Goal: Task Accomplishment & Management: Use online tool/utility

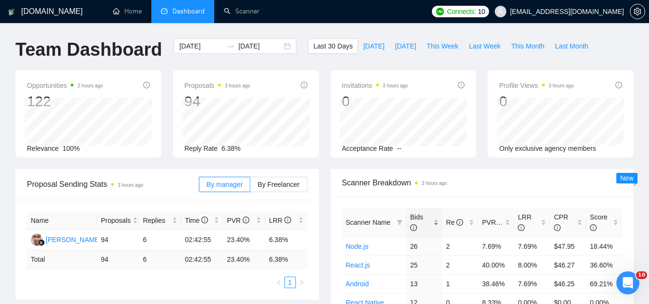
click at [200, 8] on span "Dashboard" at bounding box center [188, 11] width 32 height 8
click at [248, 10] on link "Scanner" at bounding box center [242, 11] width 36 height 8
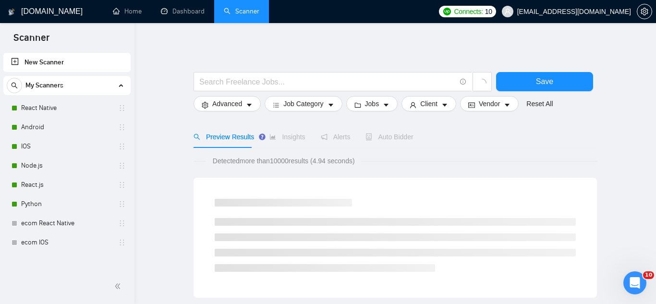
click at [57, 108] on div "Scanner New Scanner My Scanners React Native Android IOS Node.js React.js Pytho…" at bounding box center [328, 152] width 656 height 304
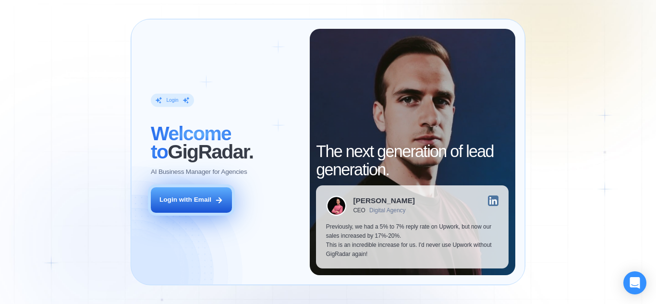
click at [211, 201] on div "Login with Email" at bounding box center [185, 199] width 52 height 9
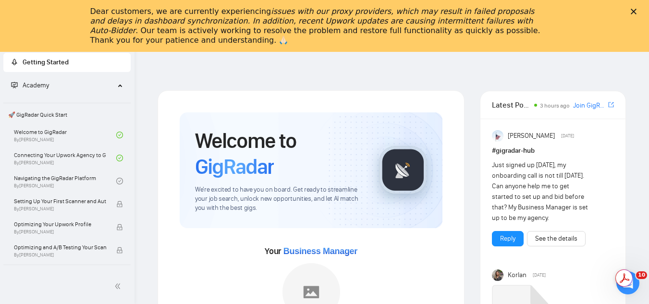
click at [643, 8] on div "Dear customers, we are currently experiencing issues with our proxy providers, …" at bounding box center [324, 26] width 649 height 44
click at [636, 10] on icon "Close" at bounding box center [633, 12] width 6 height 6
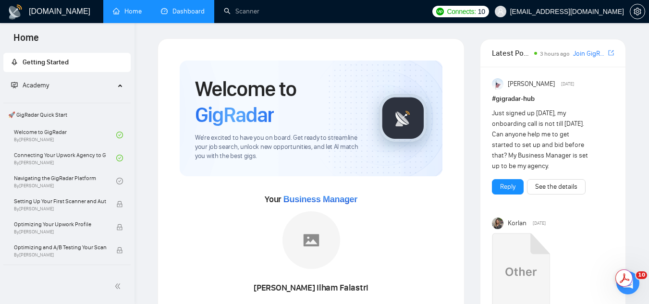
click at [194, 9] on link "Dashboard" at bounding box center [183, 11] width 44 height 8
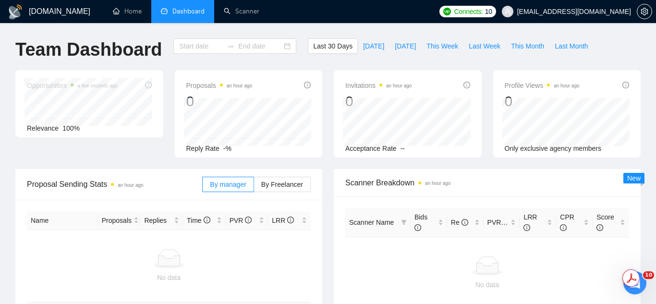
type input "[DATE]"
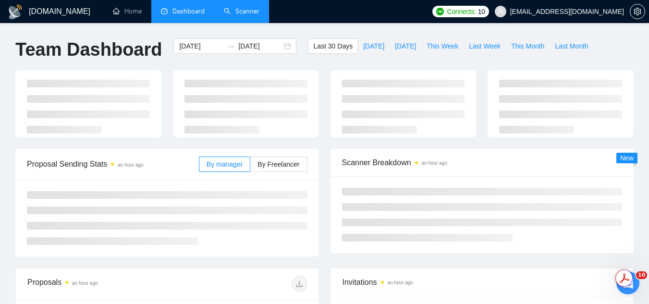
click at [254, 15] on link "Scanner" at bounding box center [242, 11] width 36 height 8
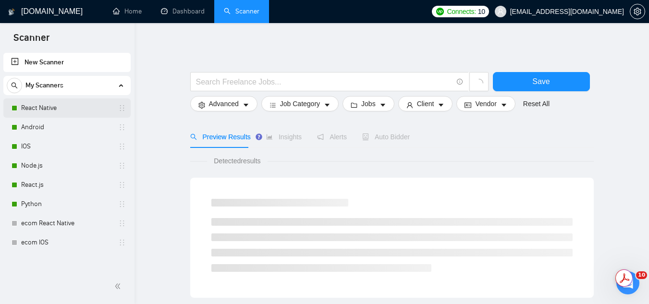
click at [57, 112] on link "React Native" at bounding box center [66, 107] width 91 height 19
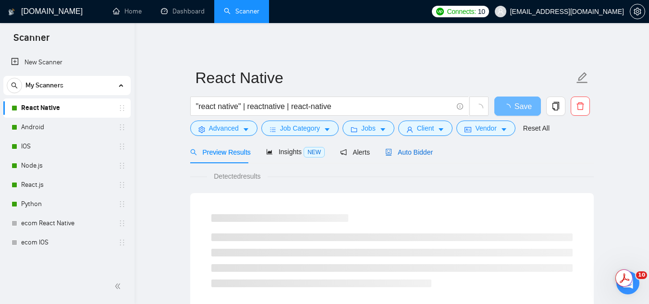
click at [403, 150] on span "Auto Bidder" at bounding box center [409, 152] width 48 height 8
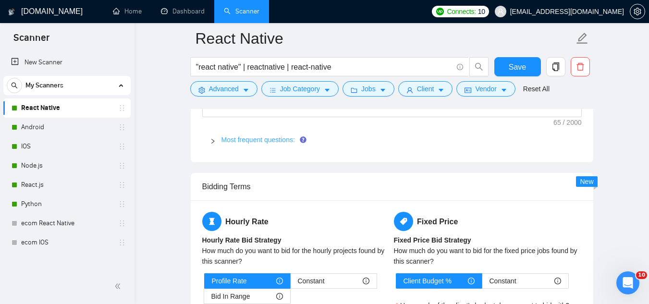
scroll to position [1440, 0]
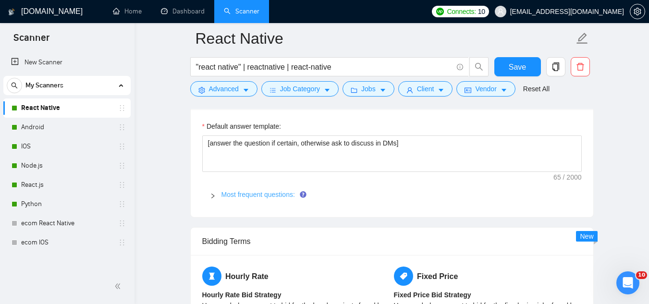
click at [265, 193] on link "Most frequent questions:" at bounding box center [257, 195] width 73 height 8
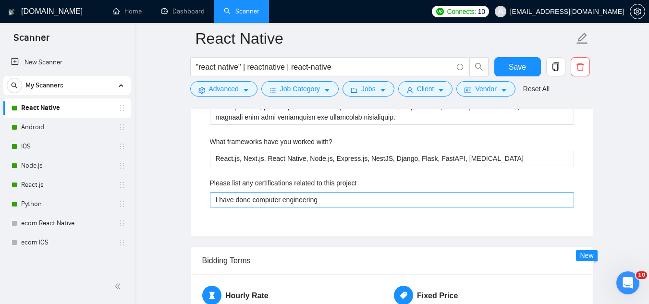
scroll to position [1728, 0]
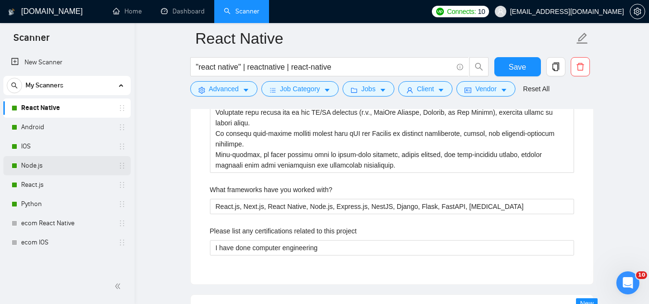
click at [58, 170] on link "Node.js" at bounding box center [66, 165] width 91 height 19
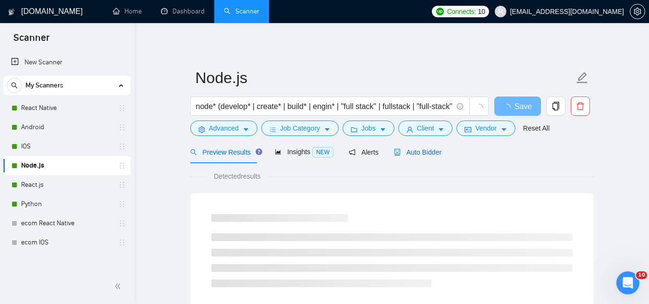
click at [404, 148] on span "Auto Bidder" at bounding box center [418, 152] width 48 height 8
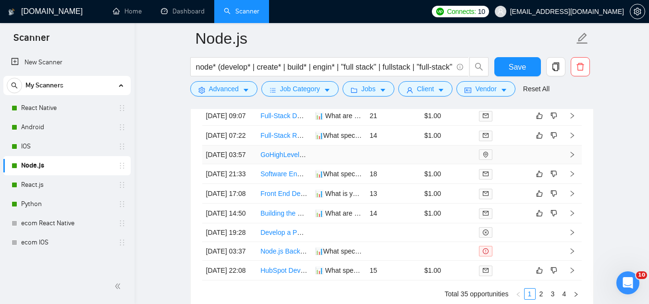
scroll to position [2448, 0]
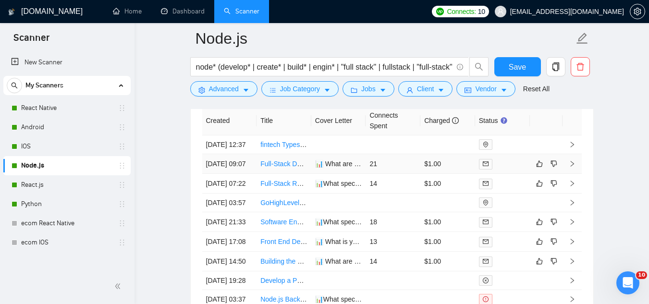
click at [341, 174] on td "📊 What are the key challenges you're facing with the GIS platform? With 14+ yea…" at bounding box center [338, 164] width 55 height 20
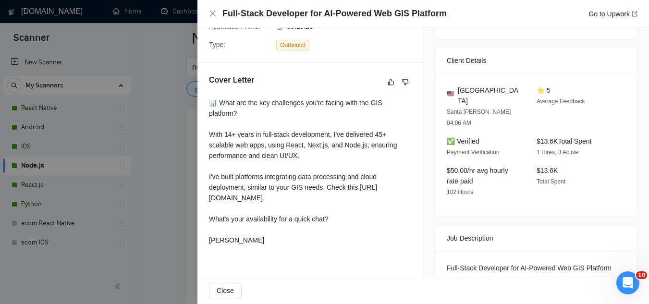
scroll to position [240, 0]
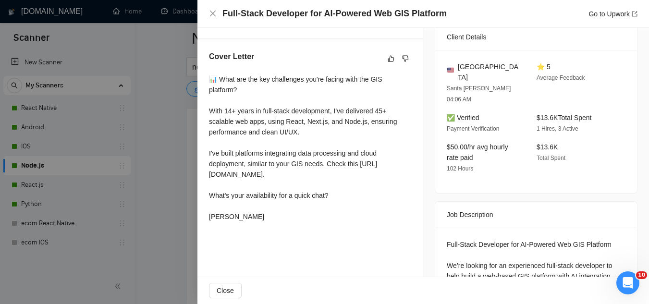
click at [178, 220] on div at bounding box center [324, 152] width 649 height 304
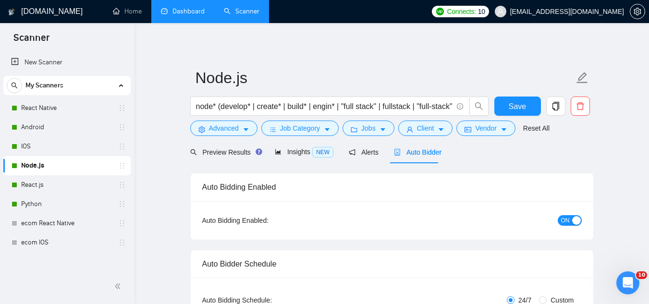
click at [190, 11] on link "Dashboard" at bounding box center [183, 11] width 44 height 8
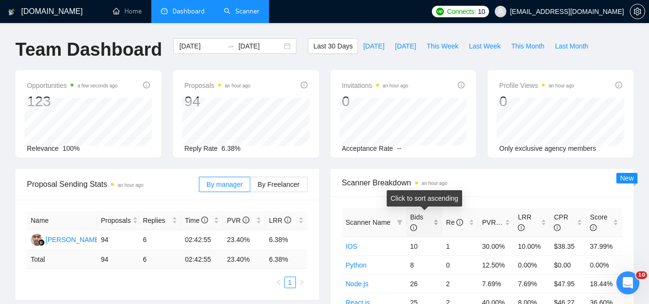
click at [435, 218] on div "Bids" at bounding box center [424, 222] width 28 height 21
click at [436, 217] on div "Bids" at bounding box center [424, 222] width 28 height 21
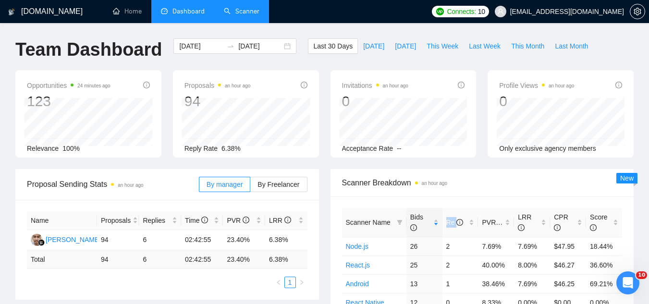
click at [258, 15] on link "Scanner" at bounding box center [242, 11] width 36 height 8
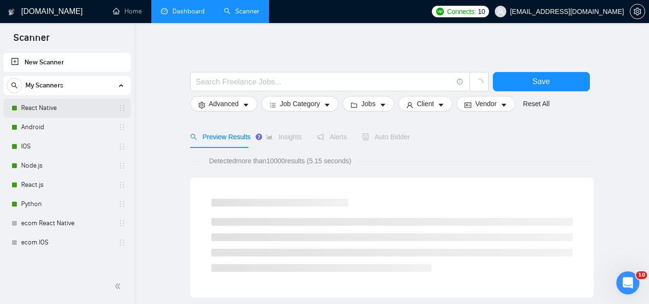
click at [70, 112] on link "React Native" at bounding box center [66, 107] width 91 height 19
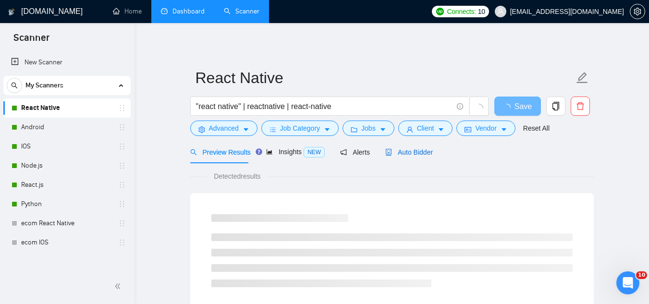
click at [393, 153] on span "Auto Bidder" at bounding box center [409, 152] width 48 height 8
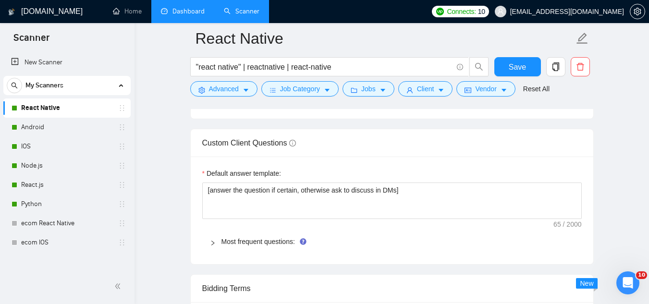
scroll to position [1440, 0]
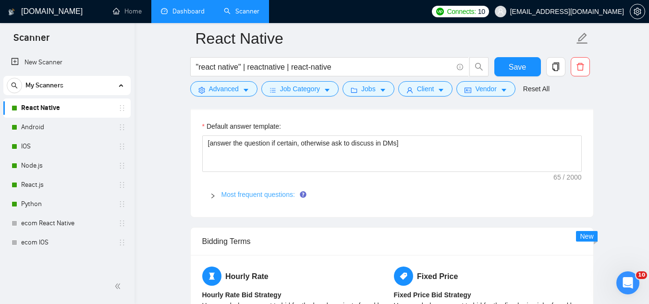
click at [261, 192] on link "Most frequent questions:" at bounding box center [257, 195] width 73 height 8
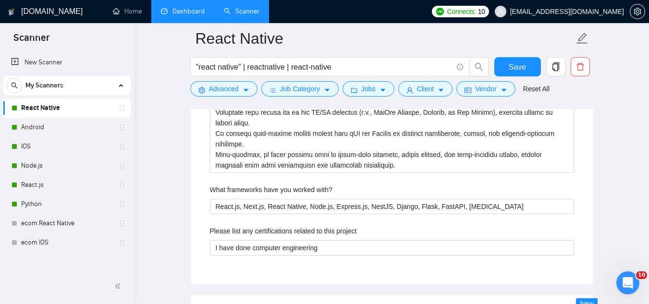
scroll to position [1776, 0]
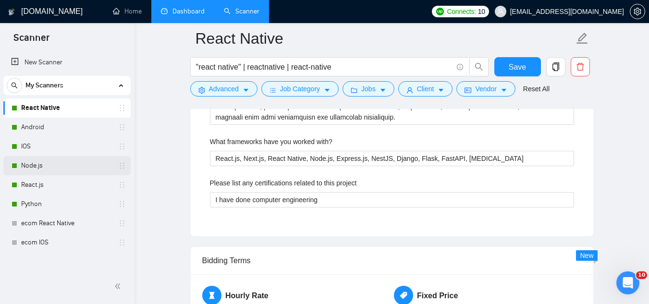
click at [66, 173] on link "Node.js" at bounding box center [66, 165] width 91 height 19
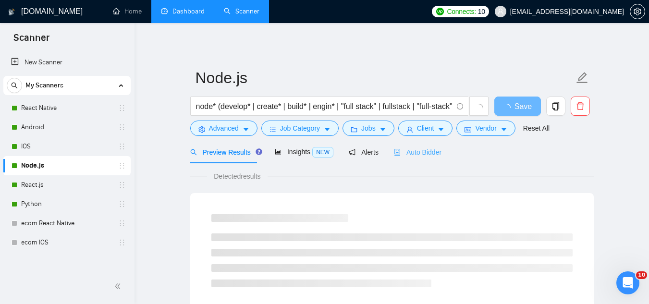
click at [409, 142] on div "Auto Bidder" at bounding box center [418, 152] width 48 height 23
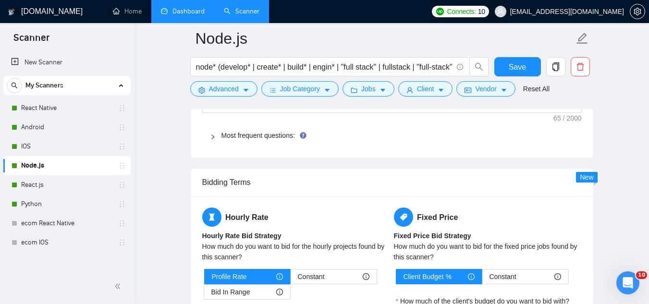
scroll to position [1488, 0]
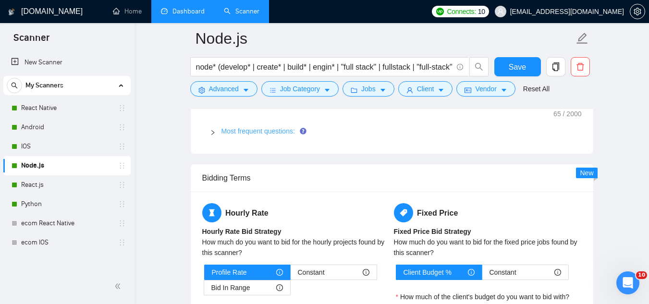
click at [263, 130] on link "Most frequent questions:" at bounding box center [257, 131] width 73 height 8
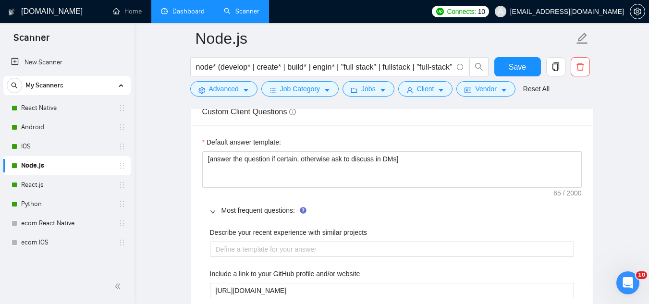
scroll to position [1392, 0]
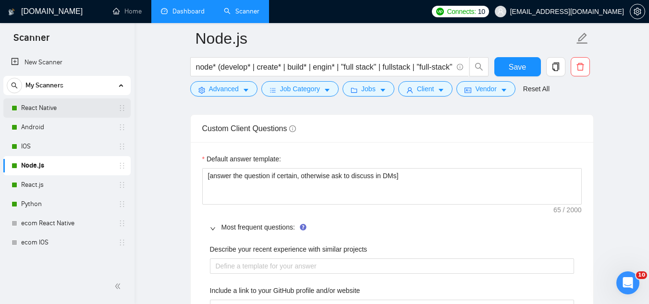
click at [69, 111] on link "React Native" at bounding box center [66, 107] width 91 height 19
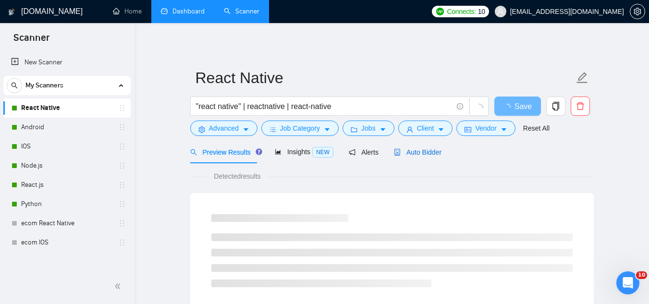
click at [420, 150] on span "Auto Bidder" at bounding box center [418, 152] width 48 height 8
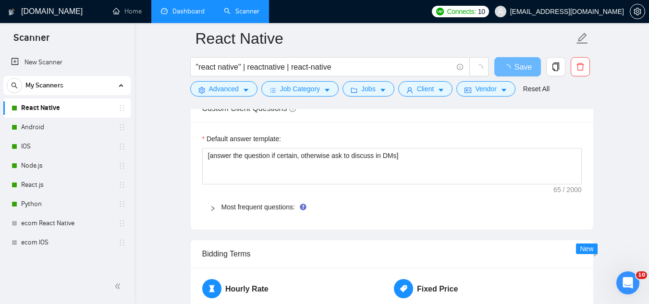
scroll to position [1440, 0]
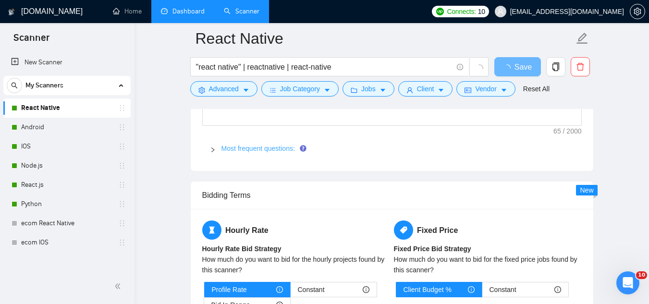
click at [270, 147] on link "Most frequent questions:" at bounding box center [257, 148] width 73 height 8
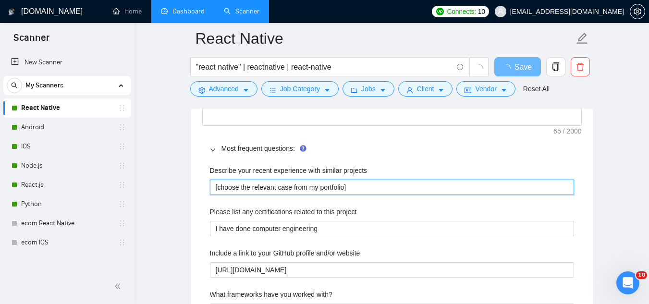
click at [345, 186] on projects "[choose the relevant case from my portfolio]" at bounding box center [392, 187] width 364 height 15
type projects "[choose the relevant case from my portfolio ]"
type projects "[choose the relevant case from my portfolio a]"
type projects "[choose the relevant case from my portfolio am]"
type projects "[choose the relevant case from my portfolio amd]"
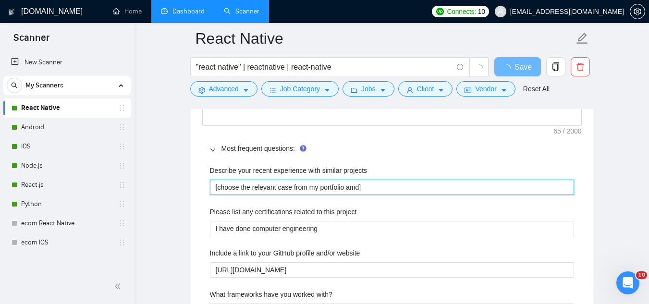
type projects "[choose the relevant case from my portfolio amd ]"
type projects "[choose the relevant case from my portfolio amd]"
type projects "[choose the relevant case from my portfolio am]"
type projects "[choose the relevant case from my portfolio a]"
type projects "[choose the relevant case from my portfolio an]"
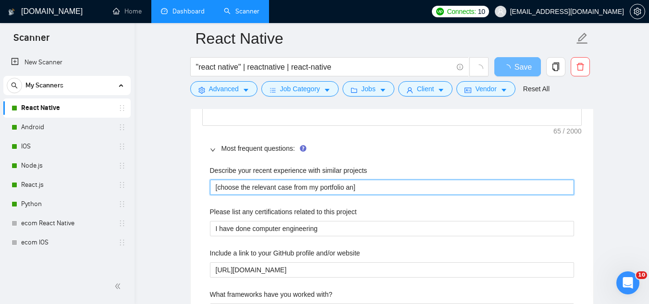
type projects "[choose the relevant case from my portfolio and]"
type projects "[choose the relevant case from my portfolio and e]"
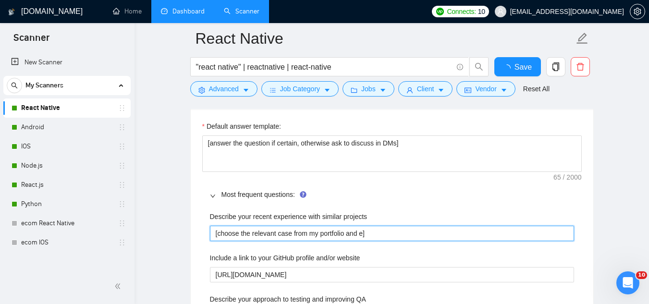
type projects "[choose the relevant case from my portfolio and ex]"
type projects "[choose the relevant case from my portfolio and exp]"
type projects "[choose the relevant case from my portfolio and expl]"
type projects "[choose the relevant case from my portfolio and expla]"
type projects "[choose the relevant case from my portfolio and explai]"
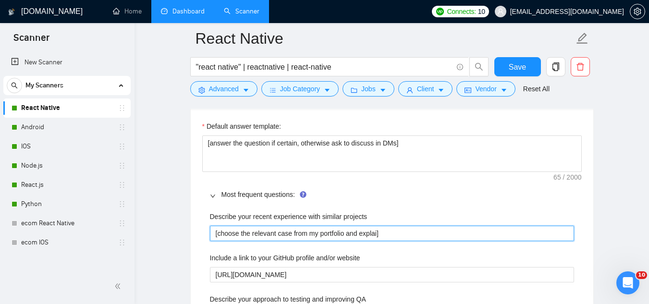
type projects "[choose the relevant case from my portfolio and explain]"
type projects "[choose the relevant case from my portfolio and explain ]"
type projects "[choose the relevant case from my portfolio and explain w]"
type projects "[choose the relevant case from my portfolio and explain wh]"
type projects "[choose the relevant case from my portfolio and explain why]"
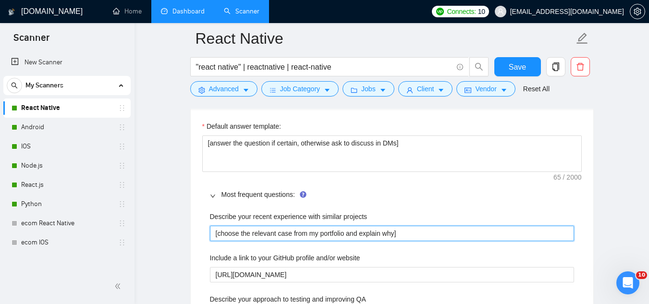
type projects "[choose the relevant case from my portfolio and explain why ]"
type projects "[choose the relevant case from my portfolio and explain why i]"
type projects "[choose the relevant case from my portfolio and explain why it]"
type projects "[choose the relevant case from my portfolio and explain why it']"
type projects "[choose the relevant case from my portfolio and explain why it's]"
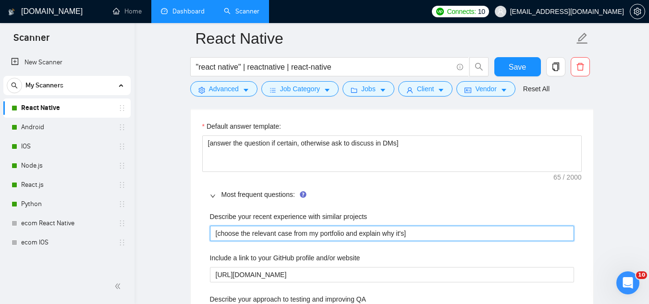
type projects "[choose the relevant case from my portfolio and explain why it's ]"
type projects "[choose the relevant case from my portfolio and explain why it's s]"
type projects "[choose the relevant case from my portfolio and explain why it's si]"
type projects "[choose the relevant case from my portfolio and explain why it's sim]"
type projects "[choose the relevant case from my portfolio and explain why it's simi]"
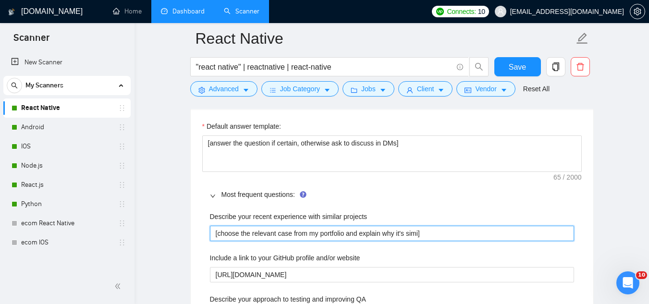
type projects "[choose the relevant case from my portfolio and explain why it's simil]"
type projects "[choose the relevant case from my portfolio and explain why it's [PERSON_NAME]]"
type projects "[choose the relevant case from my portfolio and explain why it's similar]"
click at [351, 232] on projects "[choose the relevant case from my portfolio and explain why it's similar]" at bounding box center [392, 233] width 364 height 15
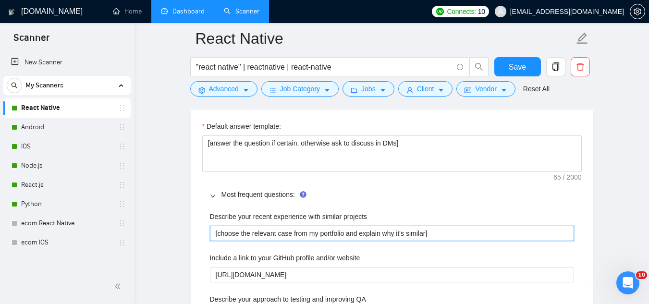
click at [351, 232] on projects "[choose the relevant case from my portfolio and explain why it's similar]" at bounding box center [392, 233] width 364 height 15
click at [425, 233] on projects "[choose the relevant case from my portfolio and explain why it's similar]" at bounding box center [392, 233] width 364 height 15
click at [425, 230] on projects "[choose the relevant case from my portfolio and explain why it's similar]" at bounding box center [392, 233] width 364 height 15
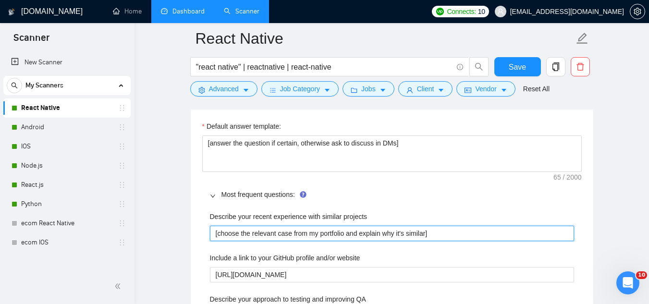
click at [425, 230] on projects "[choose the relevant case from my portfolio and explain why it's similar]" at bounding box center [392, 233] width 364 height 15
type projects "[choose the relevant case from my portfolio and explain why it's similar ]"
type projects "[choose the relevant case from my portfolio and explain why it's similar w]"
type projects "[choose the relevant case from my portfolio and explain why it's similar wi]"
type projects "[choose the relevant case from my portfolio and explain why it's similar wit]"
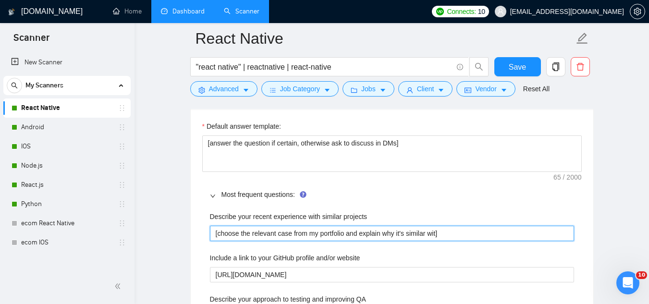
type projects "[choose the relevant case from my portfolio and explain why it's similar with]"
type projects "[choose the relevant case from my portfolio and explain why it's similar with ]"
type projects "[choose the relevant case from my portfolio and explain why it's similar with n]"
type projects "[choose the relevant case from my portfolio and explain why it's similar with n…"
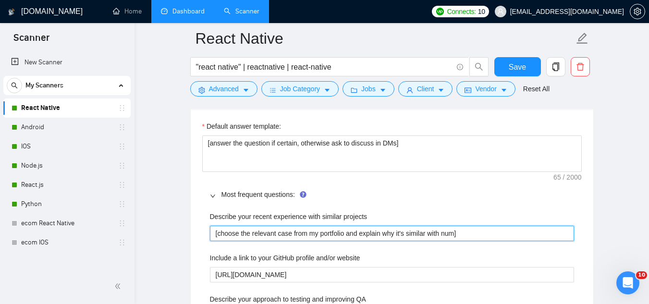
type projects "[choose the relevant case from my portfolio and explain why it's similar with n…"
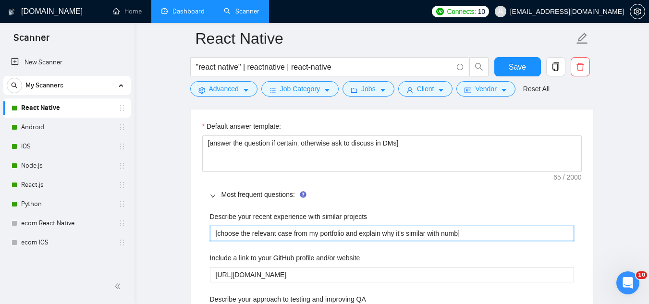
type projects "[choose the relevant case from my portfolio and explain why it's similar with n…"
type projects "[choose the relevant case from my portfolio and explain why it's similar with n]"
type projects "[choose the relevant case from my portfolio and explain why it's similar with ]"
type projects "[choose the relevant case from my portfolio and explain why it's similar with r]"
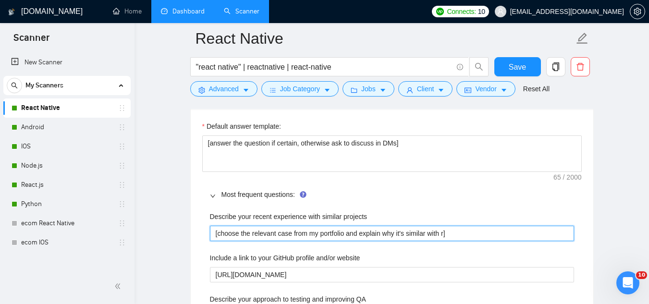
type projects "[choose the relevant case from my portfolio and explain why it's similar with r…"
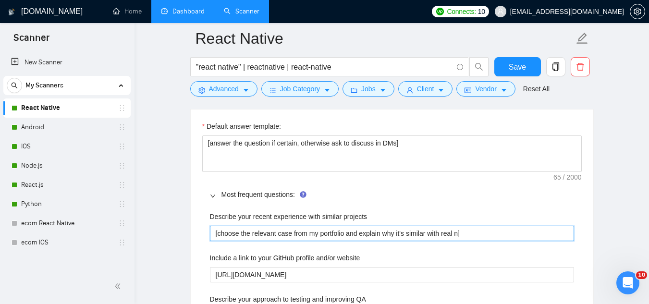
type projects "[choose the relevant case from my portfolio and explain why it's similar with r…"
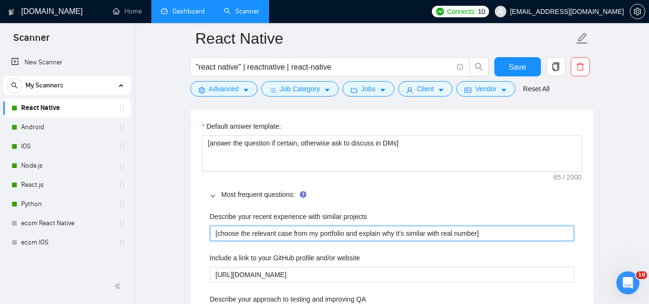
type projects "[choose the relevant case from my portfolio and explain why it's similar with r…"
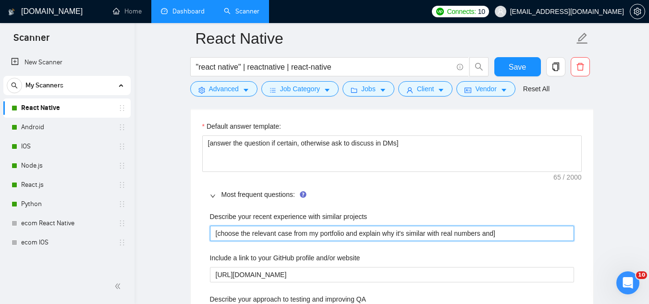
type projects "[choose the relevant case from my portfolio and explain why it's similar with r…"
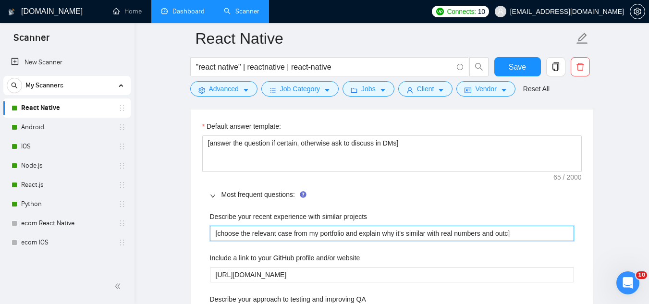
type projects "[choose the relevant case from my portfolio and explain why it's similar with r…"
click at [414, 233] on projects "[choose the relevant case from my portfolio and explain why it's similar with r…" at bounding box center [392, 233] width 364 height 15
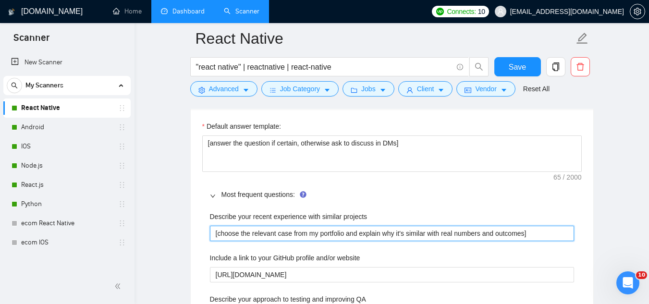
click at [414, 233] on projects "[choose the relevant case from my portfolio and explain why it's similar with r…" at bounding box center [392, 233] width 364 height 15
type projects "[choose the relevant case from my portfolio and explain why it's similar with r…"
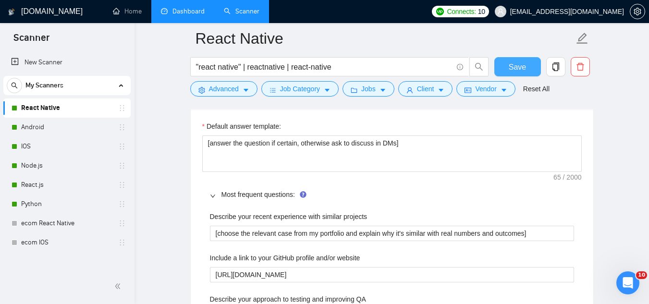
click at [521, 70] on span "Save" at bounding box center [516, 67] width 17 height 12
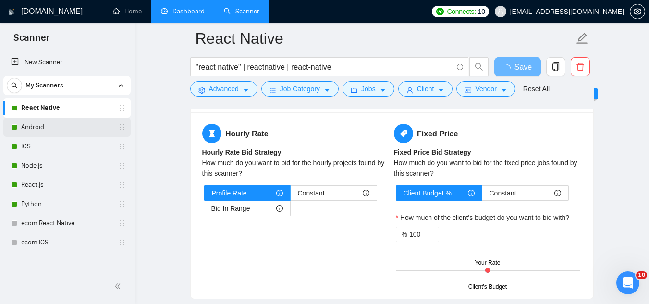
click at [65, 126] on link "Android" at bounding box center [66, 127] width 91 height 19
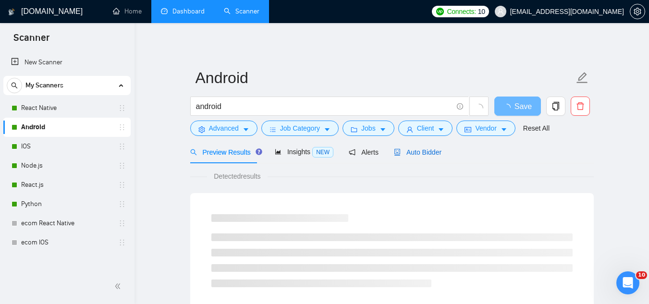
click at [414, 150] on span "Auto Bidder" at bounding box center [418, 152] width 48 height 8
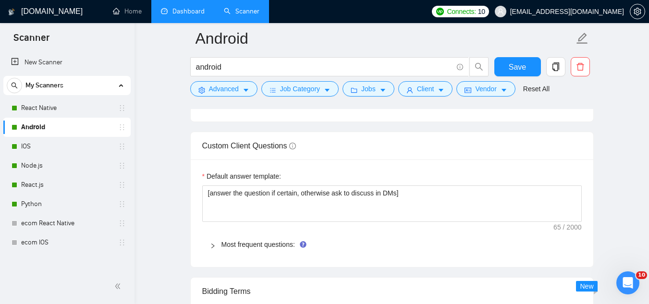
scroll to position [1392, 0]
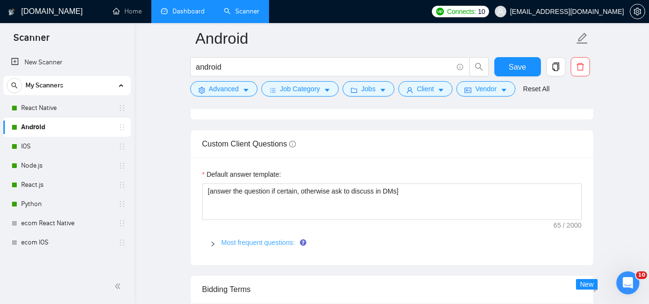
click at [253, 240] on link "Most frequent questions:" at bounding box center [257, 243] width 73 height 8
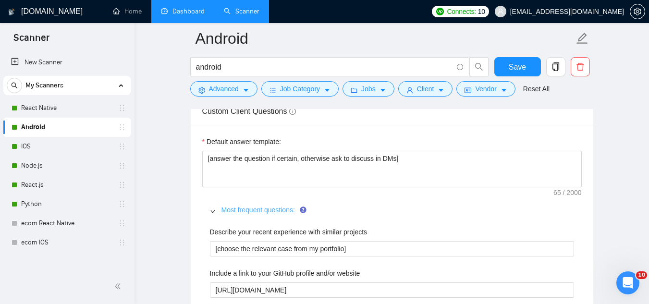
scroll to position [1440, 0]
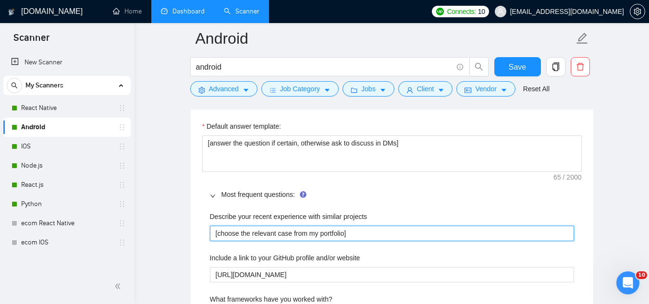
click at [254, 238] on projects "[choose the relevant case from my portfolio]" at bounding box center [392, 233] width 364 height 15
paste projects "and explain why it's similar with real numbers and outcomes"
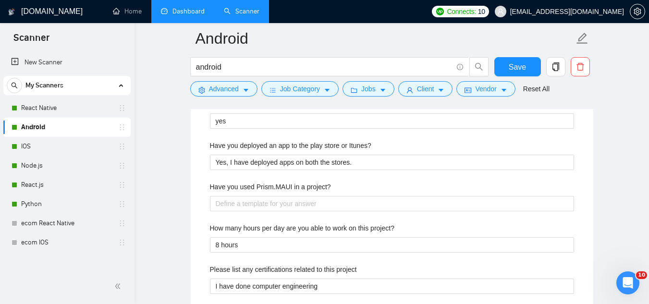
scroll to position [1872, 0]
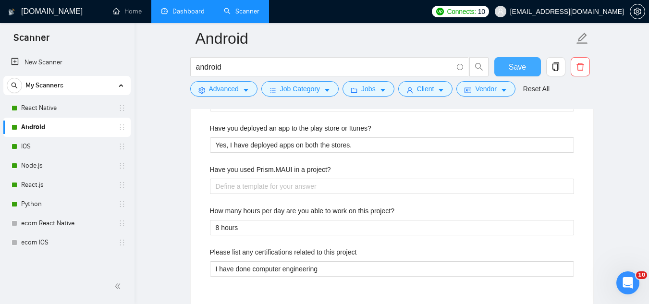
type projects "[choose the relevant case from my portfolio and explain why it's similar with r…"
click at [516, 72] on span "Save" at bounding box center [516, 67] width 17 height 12
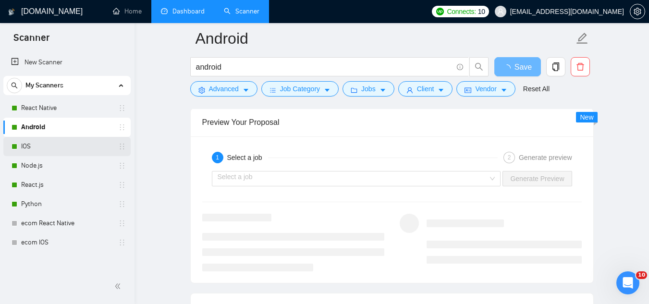
click at [56, 144] on link "IOS" at bounding box center [66, 146] width 91 height 19
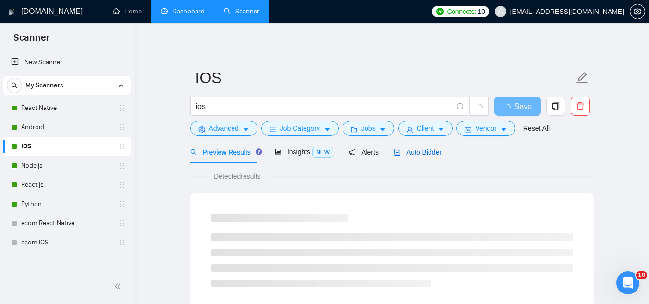
click at [415, 155] on span "Auto Bidder" at bounding box center [418, 152] width 48 height 8
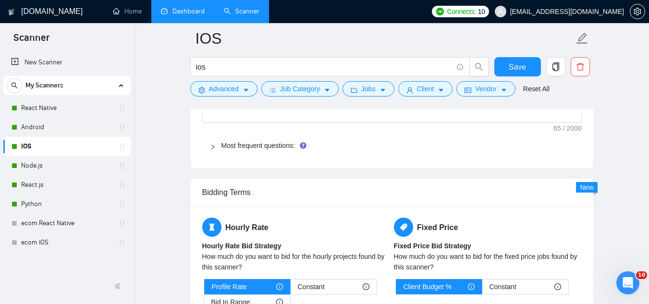
scroll to position [1488, 0]
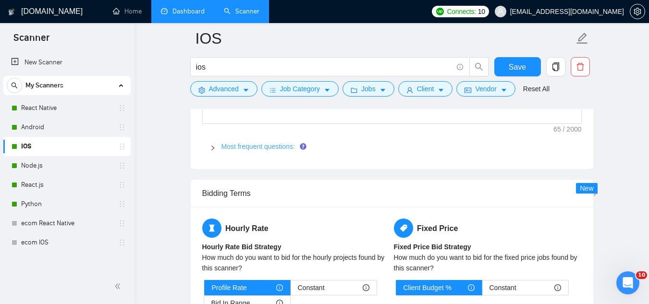
click at [252, 145] on link "Most frequent questions:" at bounding box center [257, 147] width 73 height 8
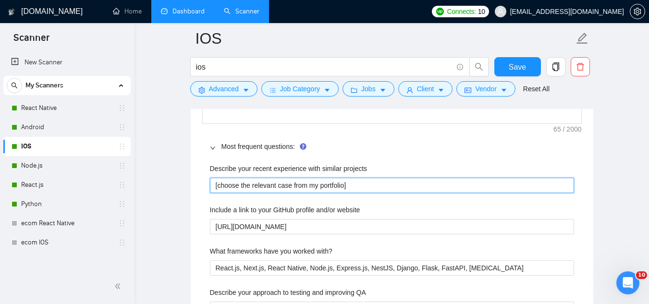
click at [290, 184] on projects "[choose the relevant case from my portfolio]" at bounding box center [392, 185] width 364 height 15
paste projects "and explain why it's similar with real numbers and outcomes"
type projects "[choose the relevant case from my portfolio and explain why it's similar with r…"
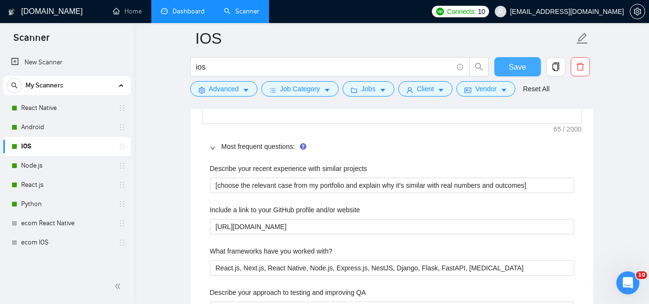
click at [513, 70] on span "Save" at bounding box center [516, 67] width 17 height 12
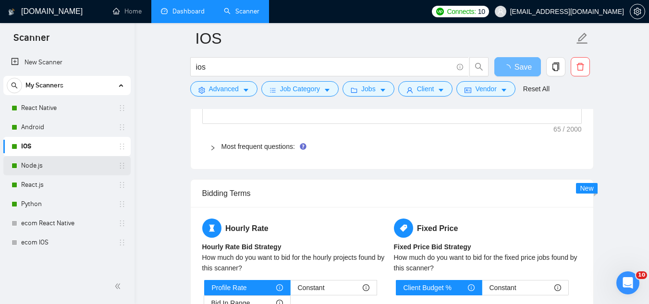
click at [72, 168] on link "Node.js" at bounding box center [66, 165] width 91 height 19
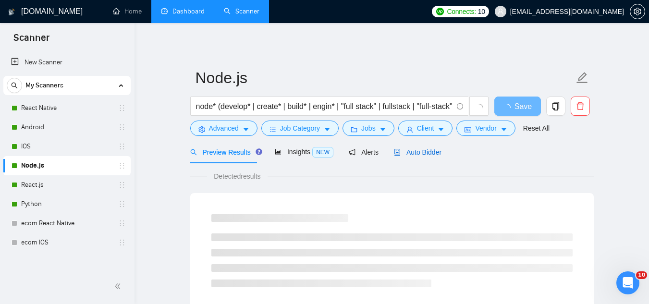
click at [409, 153] on span "Auto Bidder" at bounding box center [418, 152] width 48 height 8
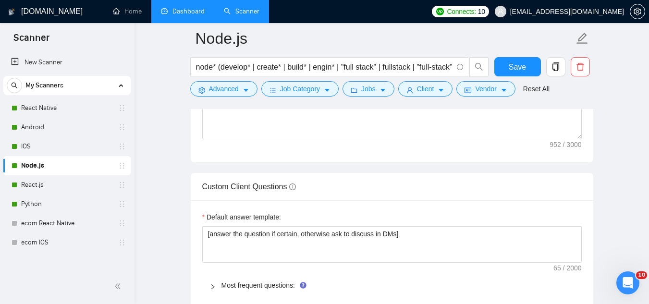
scroll to position [1392, 0]
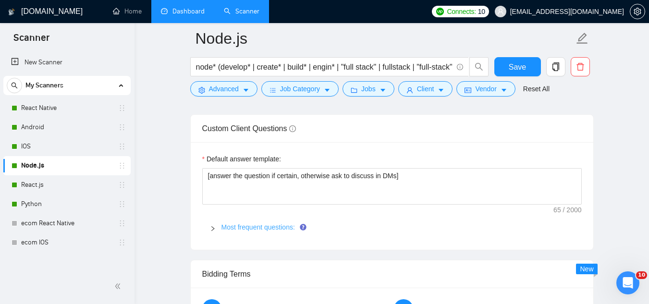
click at [263, 229] on link "Most frequent questions:" at bounding box center [257, 227] width 73 height 8
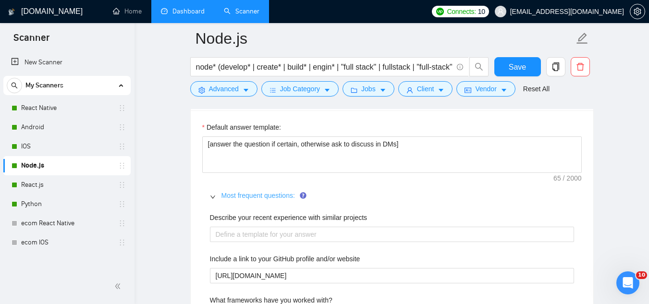
scroll to position [1440, 0]
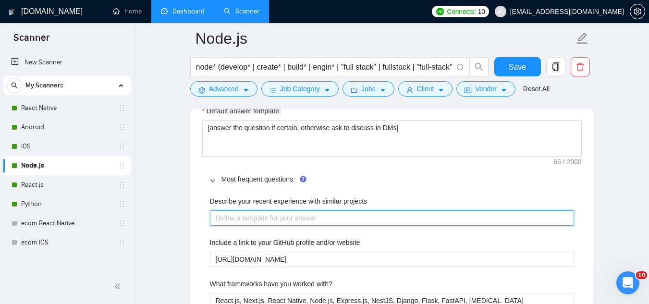
click at [266, 216] on projects "Describe your recent experience with similar projects" at bounding box center [392, 217] width 364 height 15
paste projects "[choose the relevant case from my portfolio and explain why it's similar with r…"
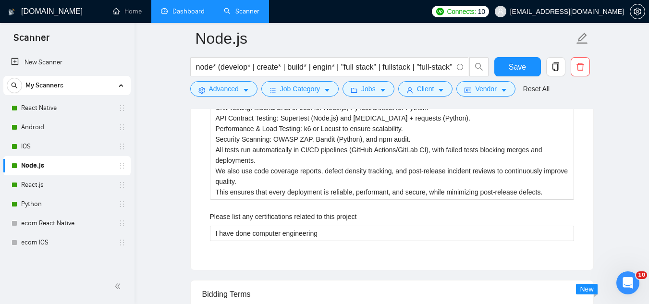
scroll to position [1728, 0]
type projects "[choose the relevant case from my portfolio and explain why it's similar with r…"
click at [508, 60] on button "Save" at bounding box center [517, 66] width 47 height 19
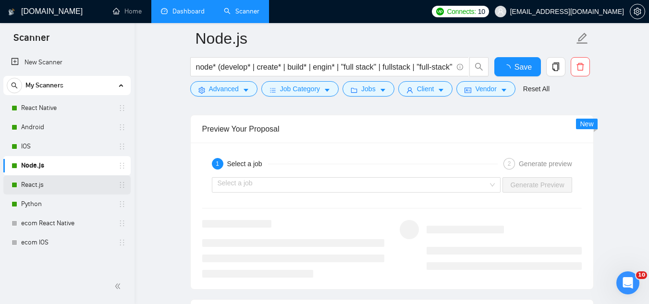
click at [58, 184] on link "React.js" at bounding box center [66, 184] width 91 height 19
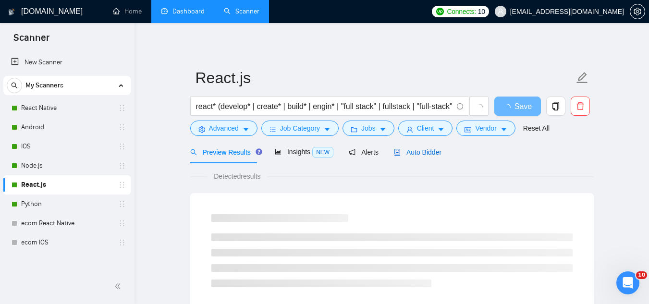
click at [409, 151] on span "Auto Bidder" at bounding box center [418, 152] width 48 height 8
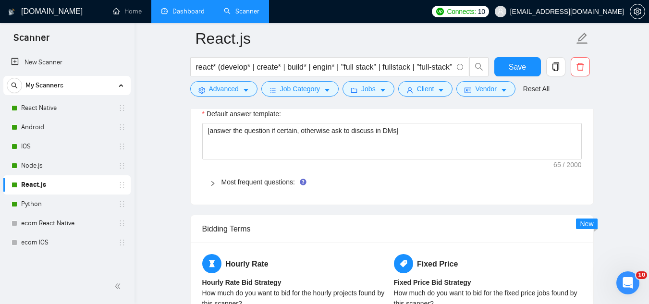
scroll to position [1440, 0]
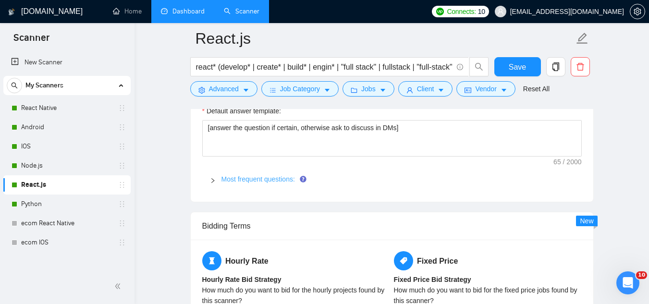
click at [276, 183] on link "Most frequent questions:" at bounding box center [257, 179] width 73 height 8
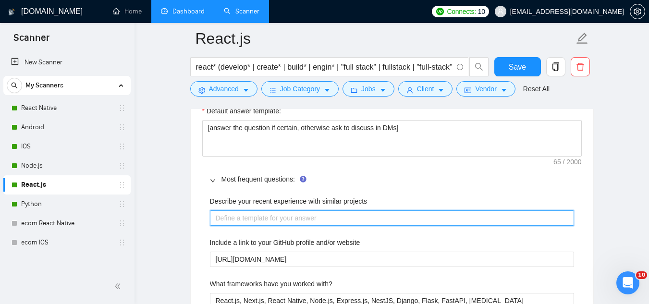
click at [264, 217] on projects "Describe your recent experience with similar projects" at bounding box center [392, 217] width 364 height 15
paste projects "[choose the relevant case from my portfolio and explain why it's similar with r…"
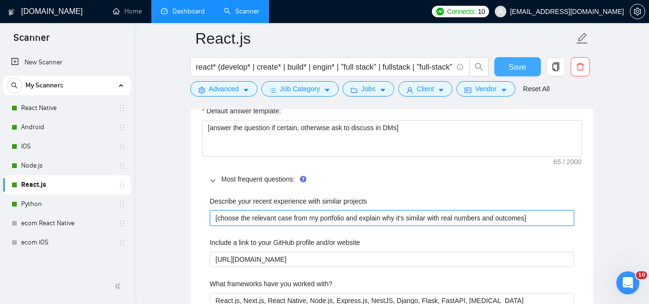
type projects "[choose the relevant case from my portfolio and explain why it's similar with r…"
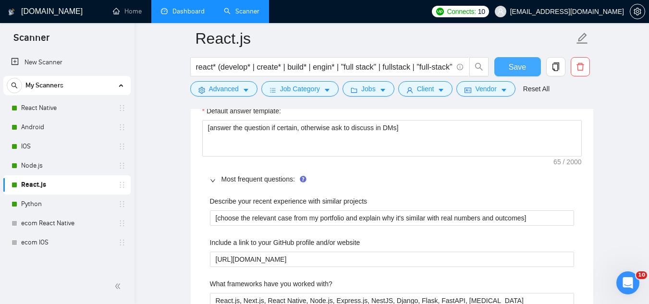
click at [525, 62] on span "Save" at bounding box center [516, 67] width 17 height 12
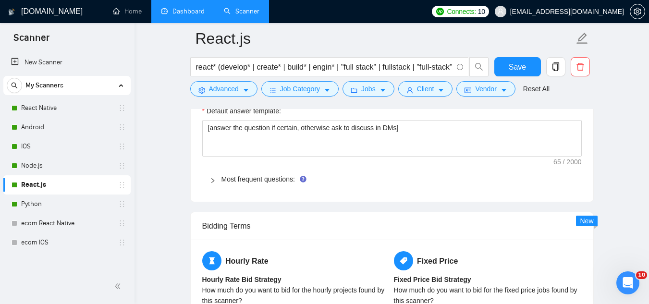
drag, startPoint x: 42, startPoint y: 204, endPoint x: 182, endPoint y: 192, distance: 140.8
click at [42, 204] on link "Python" at bounding box center [66, 203] width 91 height 19
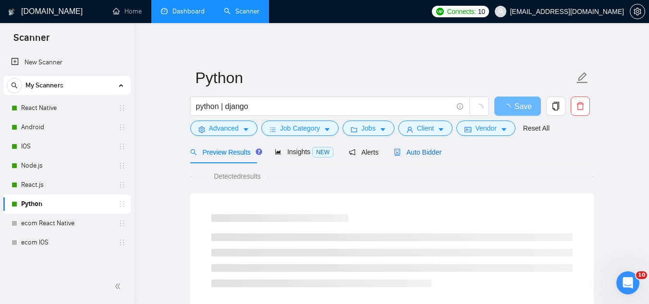
drag, startPoint x: 425, startPoint y: 156, endPoint x: 415, endPoint y: 166, distance: 14.6
click at [425, 156] on span "Auto Bidder" at bounding box center [418, 152] width 48 height 8
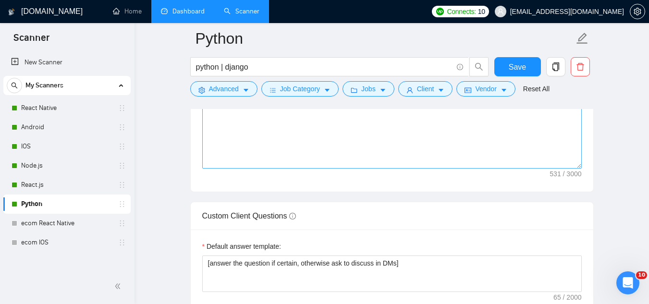
scroll to position [1392, 0]
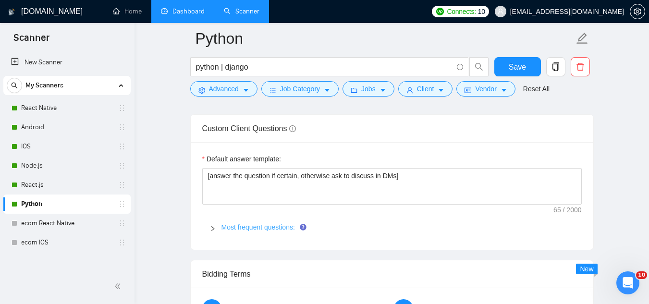
click at [267, 223] on link "Most frequent questions:" at bounding box center [257, 227] width 73 height 8
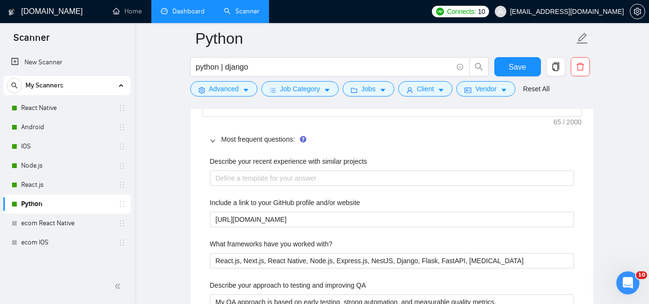
scroll to position [1488, 0]
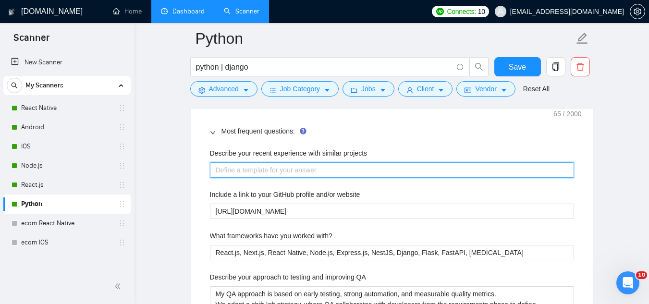
click at [285, 162] on projects "Describe your recent experience with similar projects" at bounding box center [392, 169] width 364 height 15
paste projects "[choose the relevant case from my portfolio and explain why it's similar with r…"
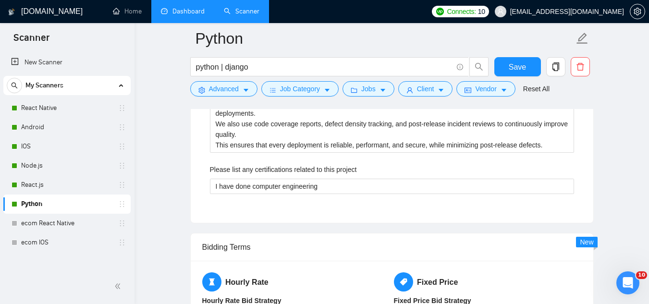
scroll to position [1776, 0]
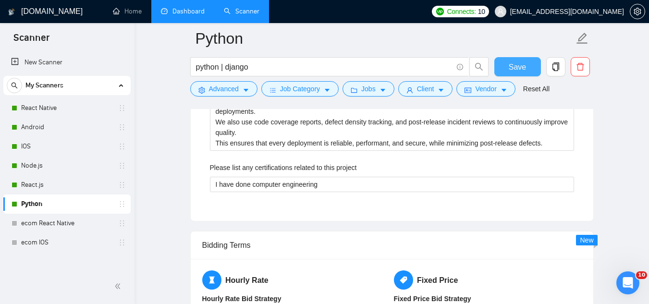
type projects "[choose the relevant case from my portfolio and explain why it's similar with r…"
click at [511, 68] on span "Save" at bounding box center [516, 67] width 17 height 12
